Goal: Transaction & Acquisition: Obtain resource

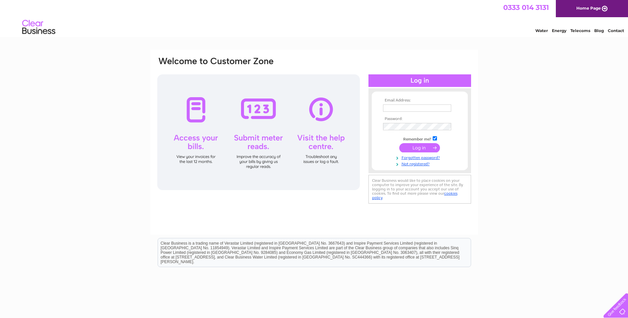
click at [413, 108] on input "text" at bounding box center [417, 108] width 68 height 7
type input "invoices@usdaw.org.uk"
click at [420, 147] on input "submit" at bounding box center [419, 147] width 41 height 9
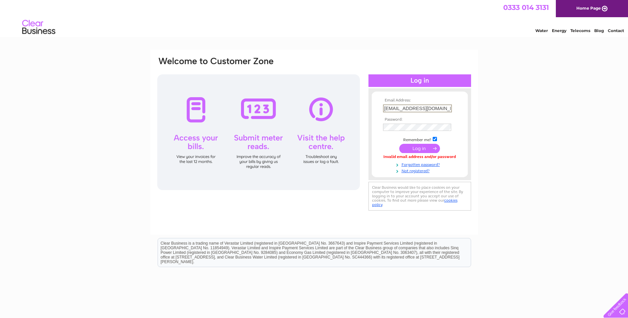
drag, startPoint x: 440, startPoint y: 107, endPoint x: 361, endPoint y: 108, distance: 79.4
click at [594, 33] on div "Email Address: invoices@usdaw.org.uk Password:" at bounding box center [599, 29] width 10 height 7
click at [418, 108] on input "text" at bounding box center [417, 108] width 68 height 7
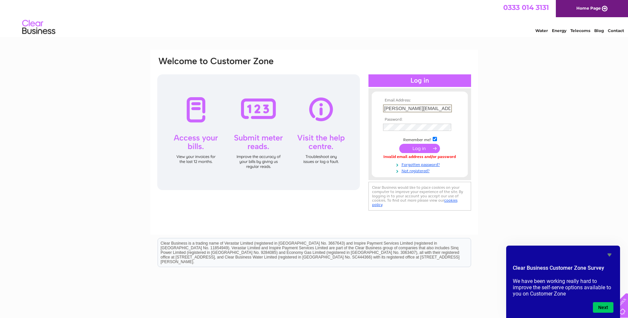
scroll to position [0, 1]
type input "owen.sherborne@usdaw.org.uk"
click at [415, 148] on input "submit" at bounding box center [419, 148] width 41 height 9
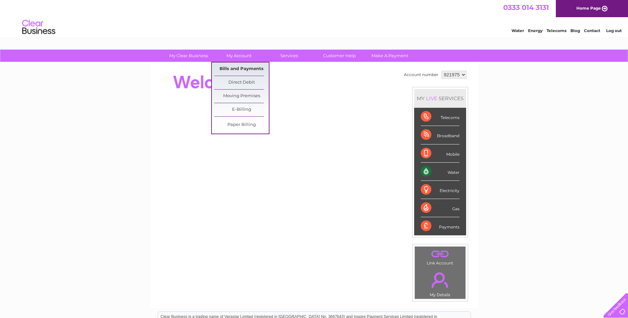
click at [234, 65] on link "Bills and Payments" at bounding box center [241, 69] width 55 height 13
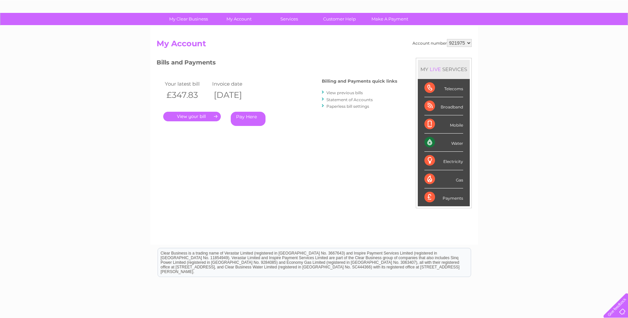
scroll to position [81, 0]
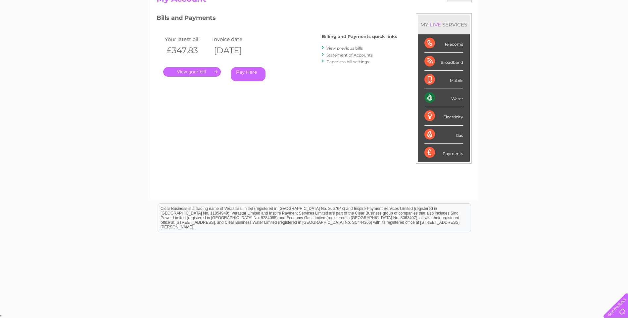
click at [339, 46] on link "View previous bills" at bounding box center [344, 48] width 36 height 5
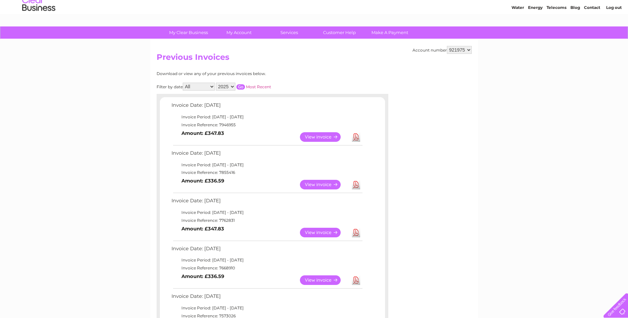
scroll to position [33, 0]
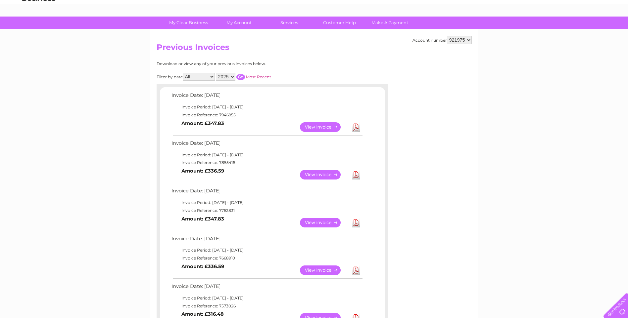
click at [329, 173] on link "View" at bounding box center [324, 175] width 49 height 10
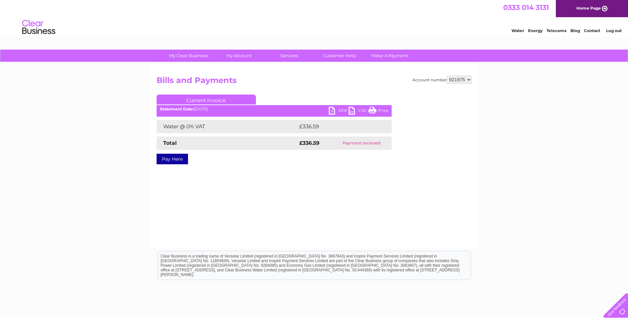
click at [334, 108] on link "PDF" at bounding box center [339, 112] width 20 height 10
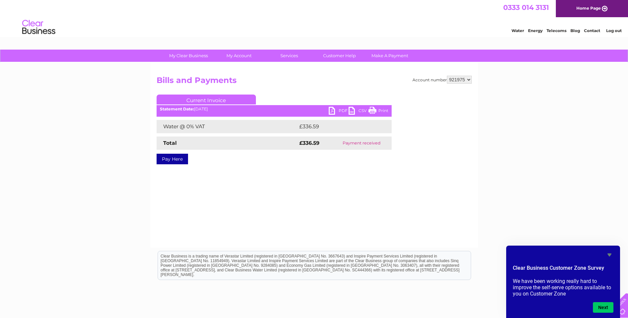
click at [210, 101] on link "Current Invoice" at bounding box center [206, 100] width 99 height 10
click at [225, 98] on link "Current Invoice" at bounding box center [206, 100] width 99 height 10
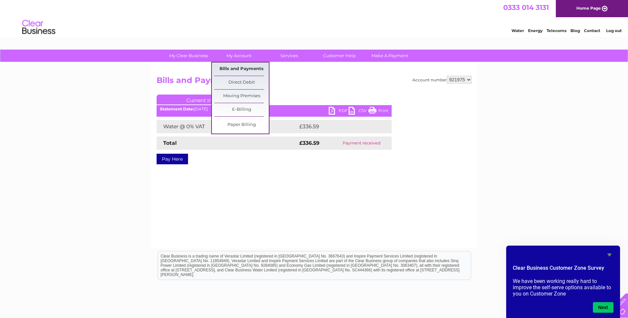
click at [243, 66] on link "Bills and Payments" at bounding box center [241, 69] width 55 height 13
click at [231, 69] on link "Bills and Payments" at bounding box center [241, 69] width 55 height 13
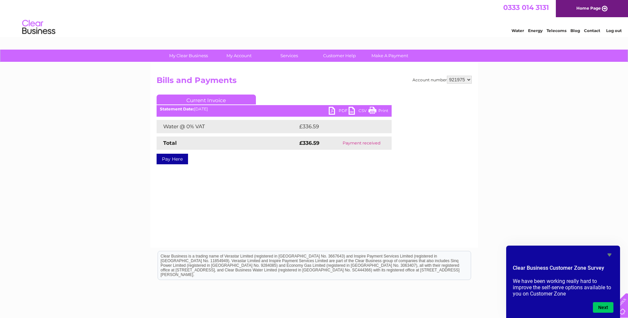
click at [317, 74] on div "Account number 921975 921976 Bills and Payments Current Invoice PDF CSV Print" at bounding box center [314, 155] width 328 height 185
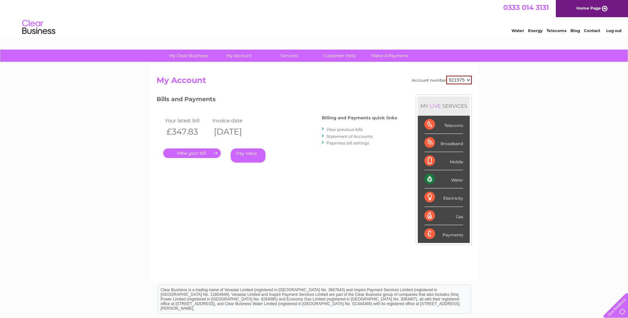
click at [213, 152] on link "." at bounding box center [192, 154] width 58 height 10
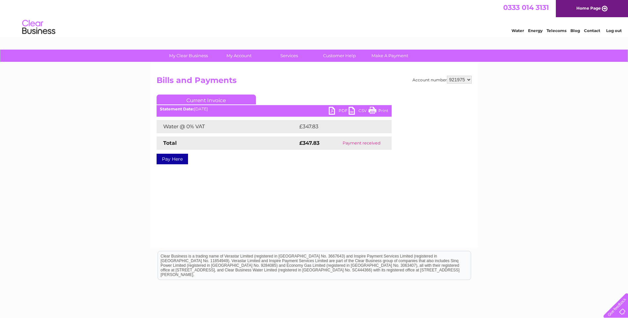
click at [336, 111] on link "PDF" at bounding box center [339, 112] width 20 height 10
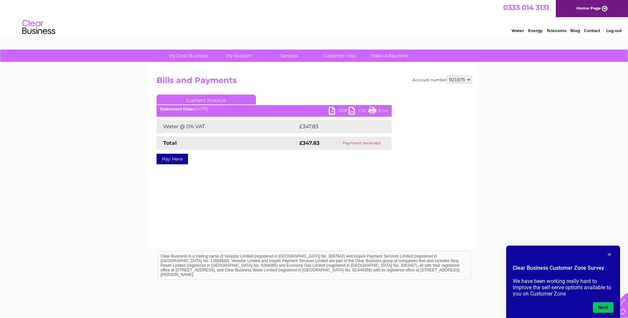
click at [338, 110] on link "PDF" at bounding box center [339, 112] width 20 height 10
click at [469, 16] on div "0333 014 3131 Home Page" at bounding box center [314, 8] width 628 height 17
